Goal: Information Seeking & Learning: Learn about a topic

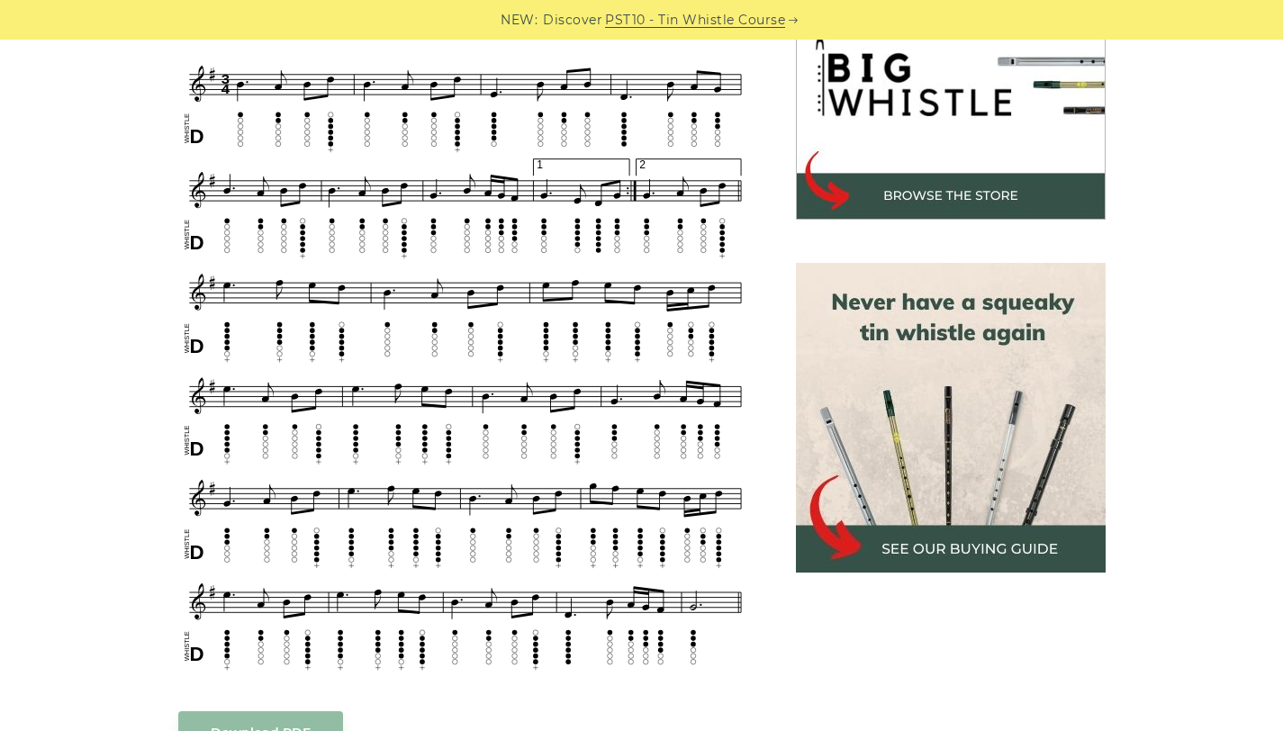
scroll to position [605, 0]
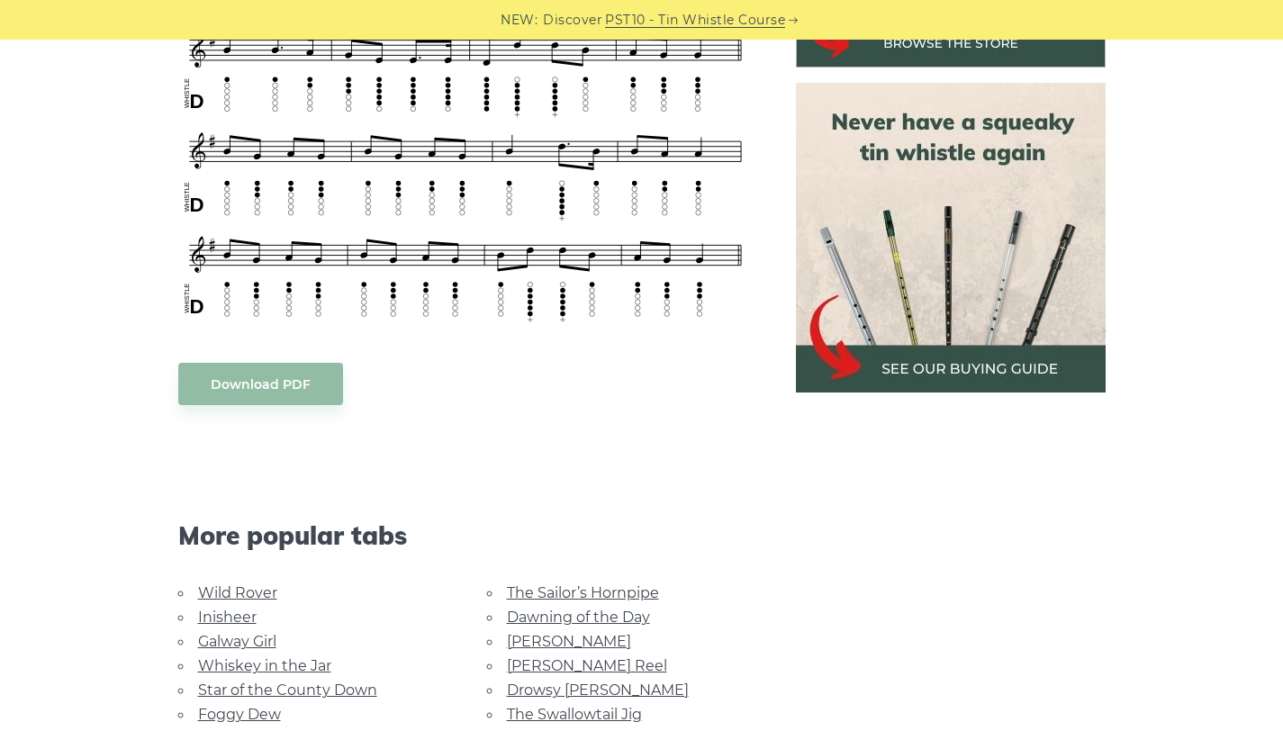
scroll to position [831, 0]
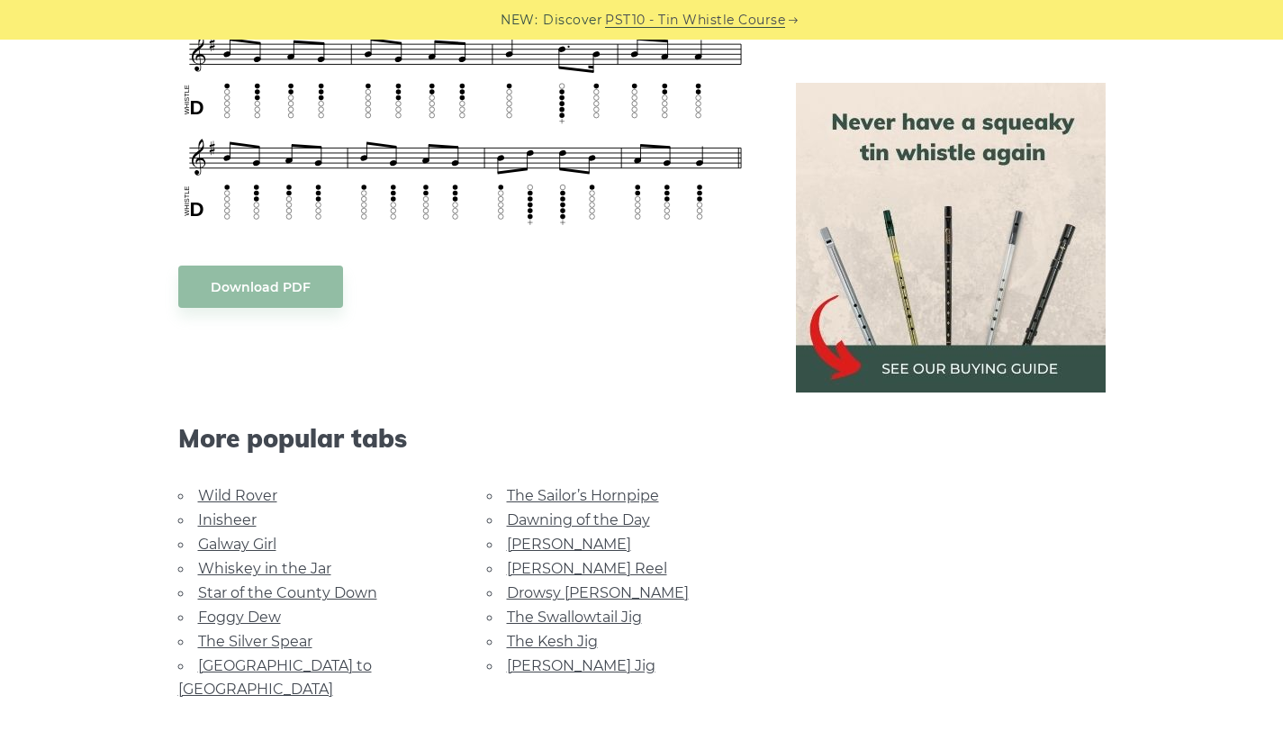
scroll to position [866, 0]
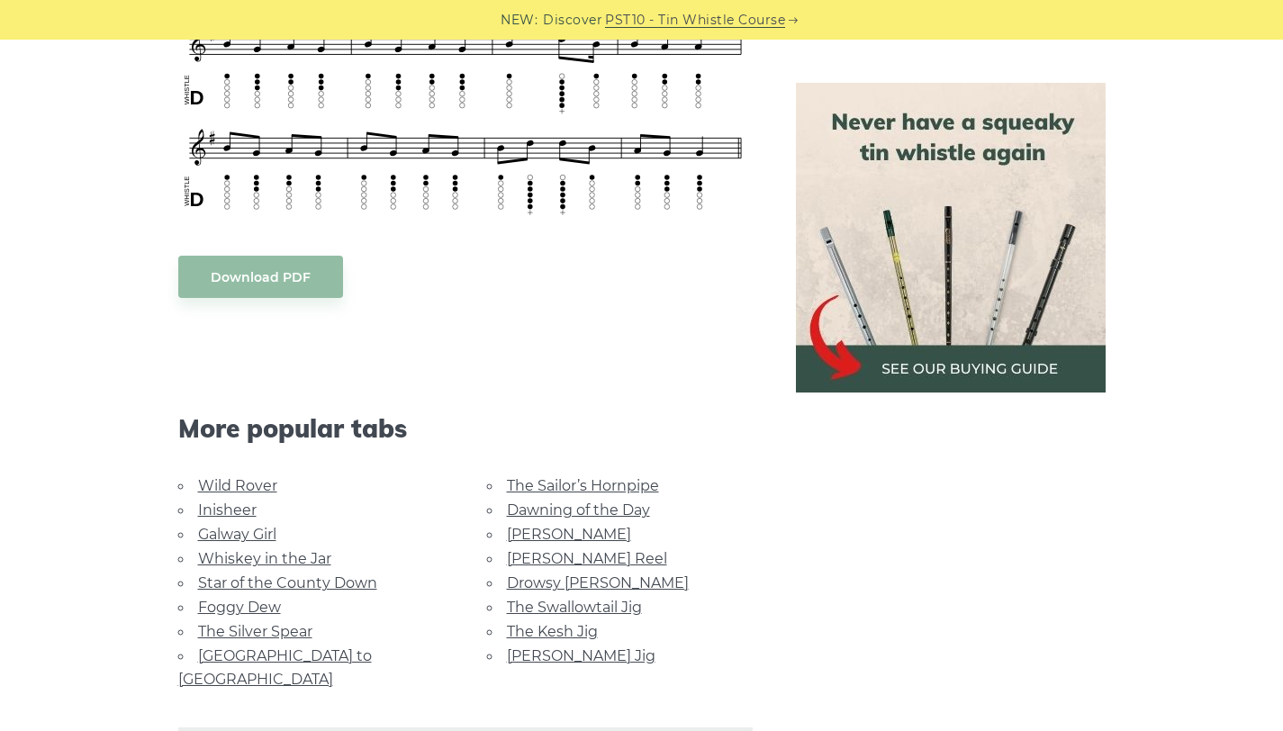
click at [247, 600] on link "Foggy Dew" at bounding box center [239, 607] width 83 height 17
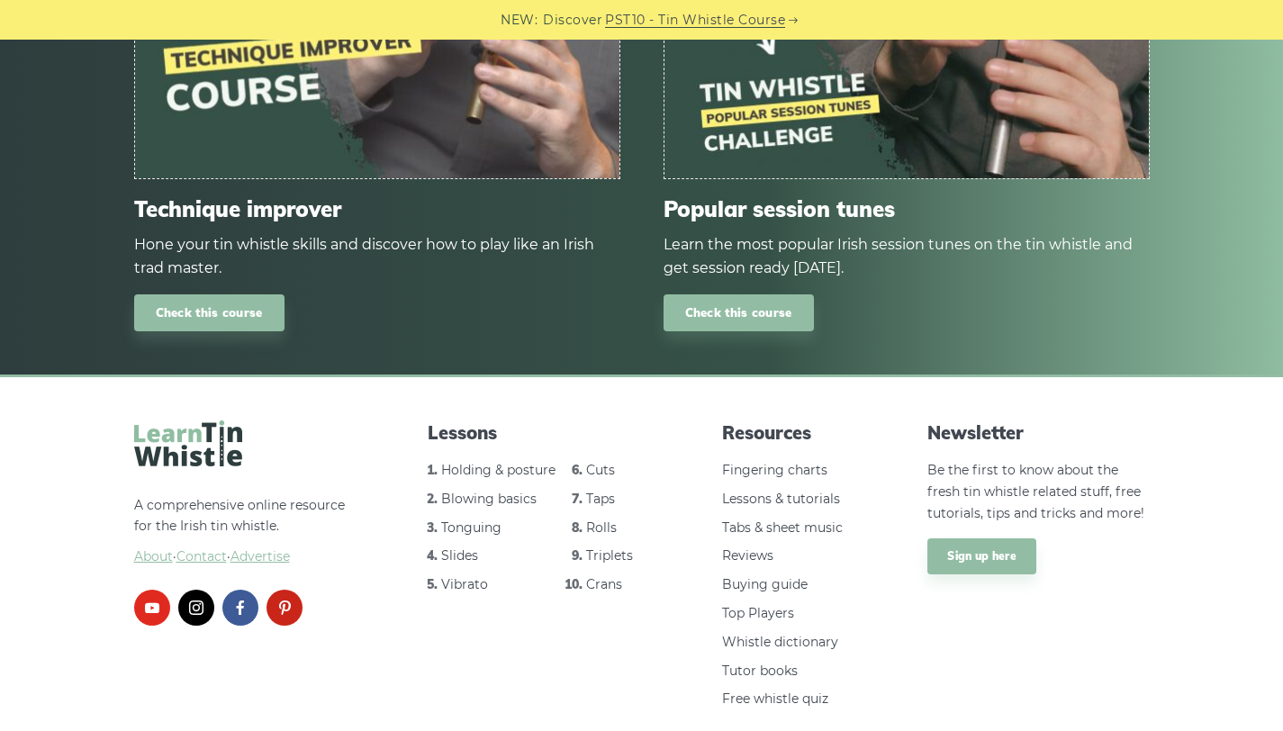
scroll to position [2010, 0]
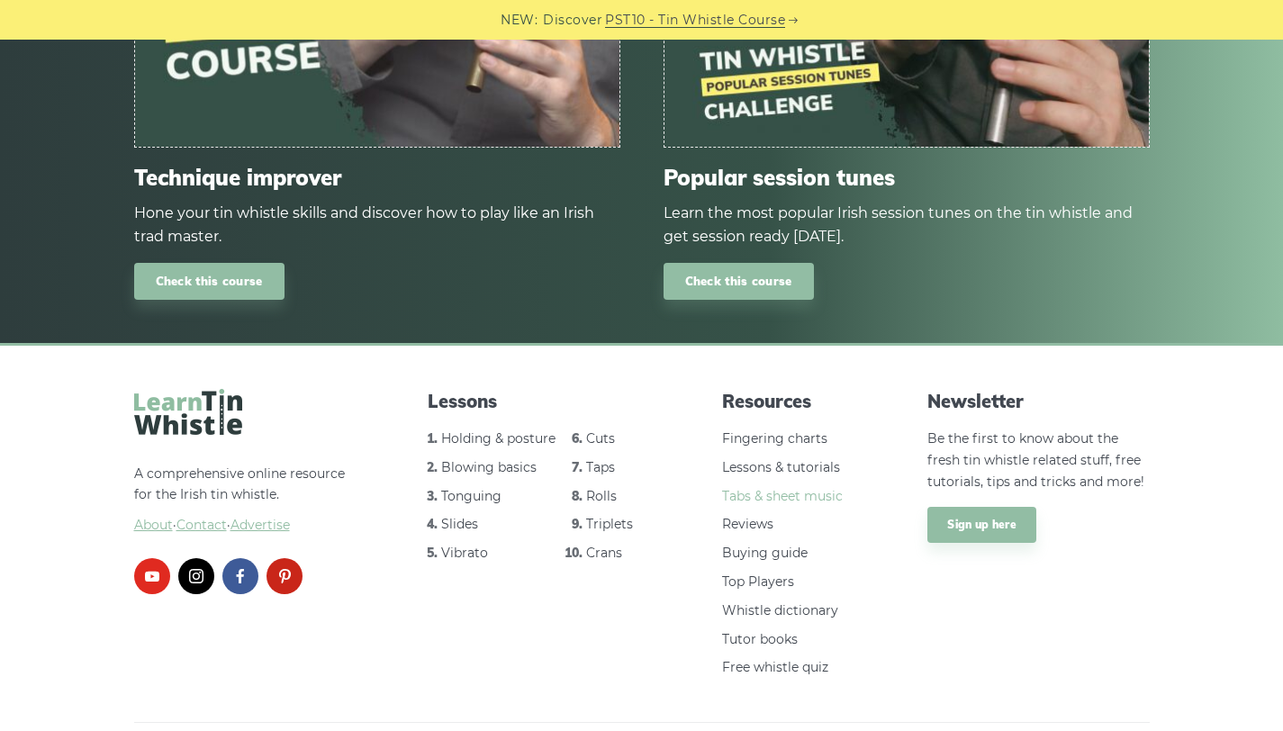
click at [816, 488] on link "Tabs & sheet music" at bounding box center [782, 496] width 121 height 16
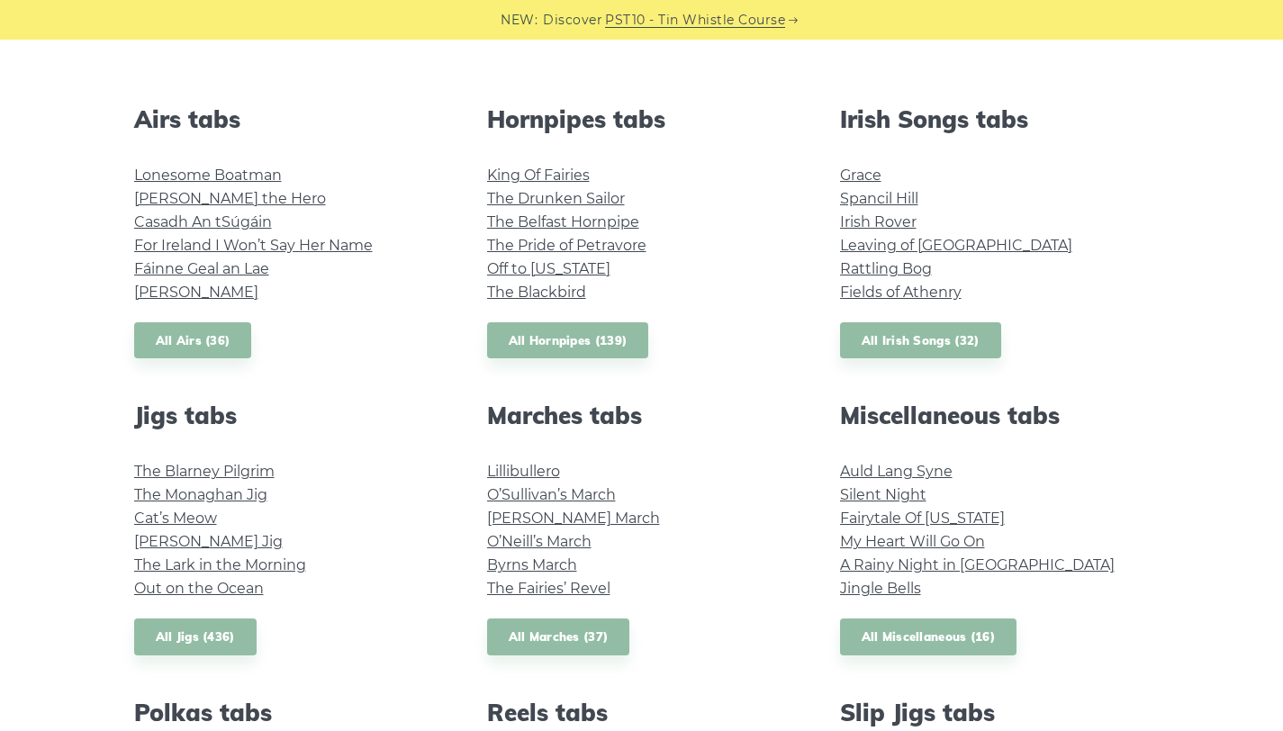
scroll to position [674, 0]
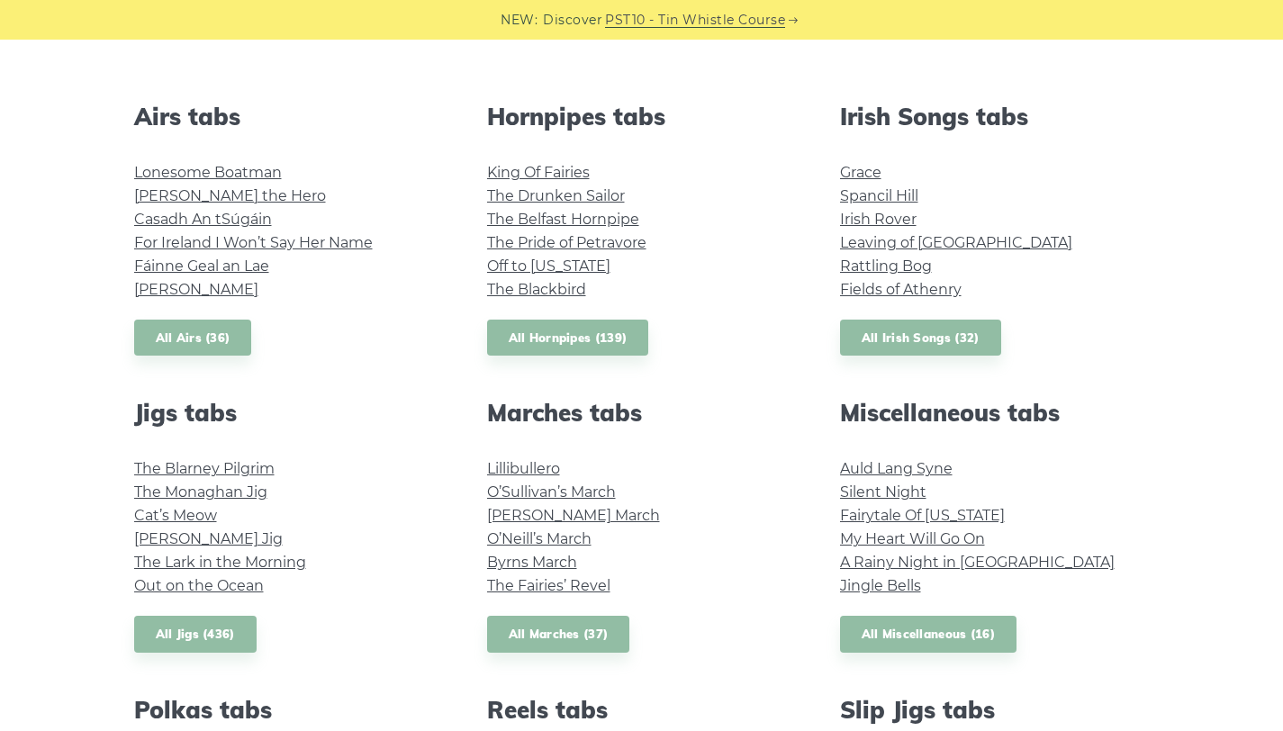
click at [963, 285] on li "Fields of Athenry" at bounding box center [995, 289] width 310 height 23
click at [950, 286] on link "Fields of Athenry" at bounding box center [901, 289] width 122 height 17
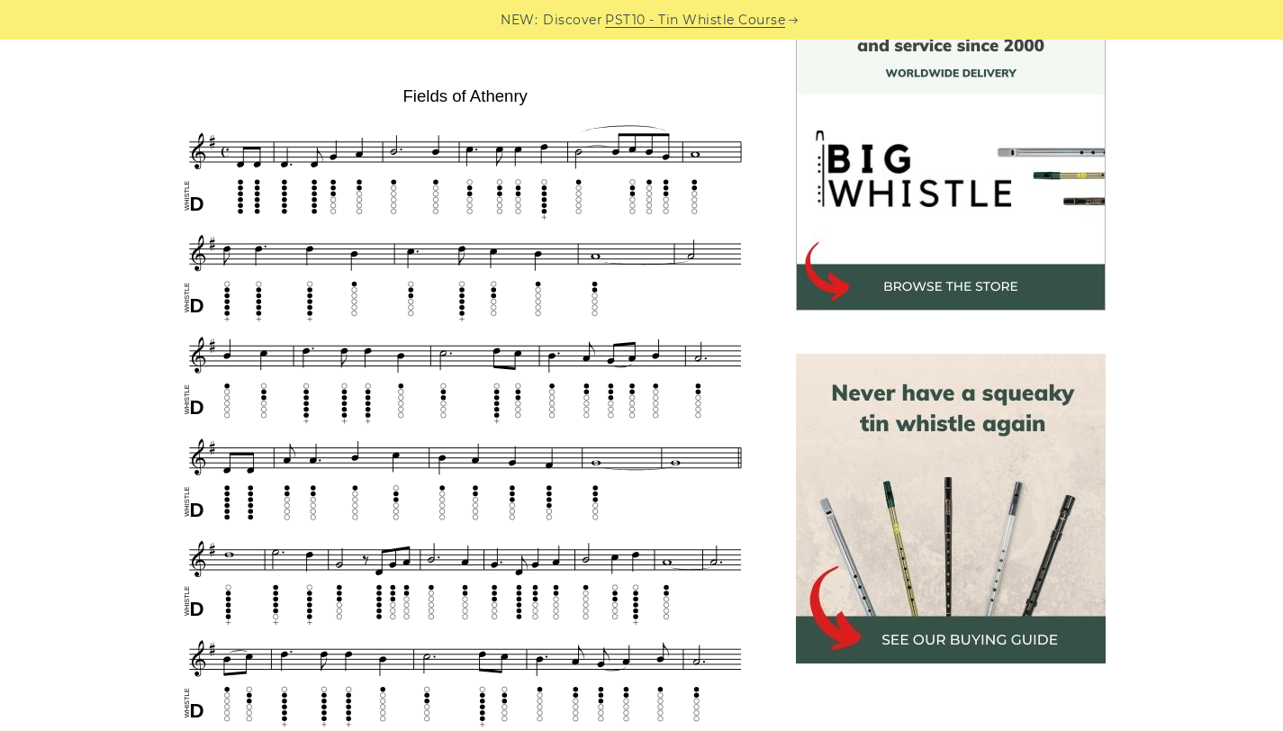
scroll to position [526, 0]
